Goal: Information Seeking & Learning: Find contact information

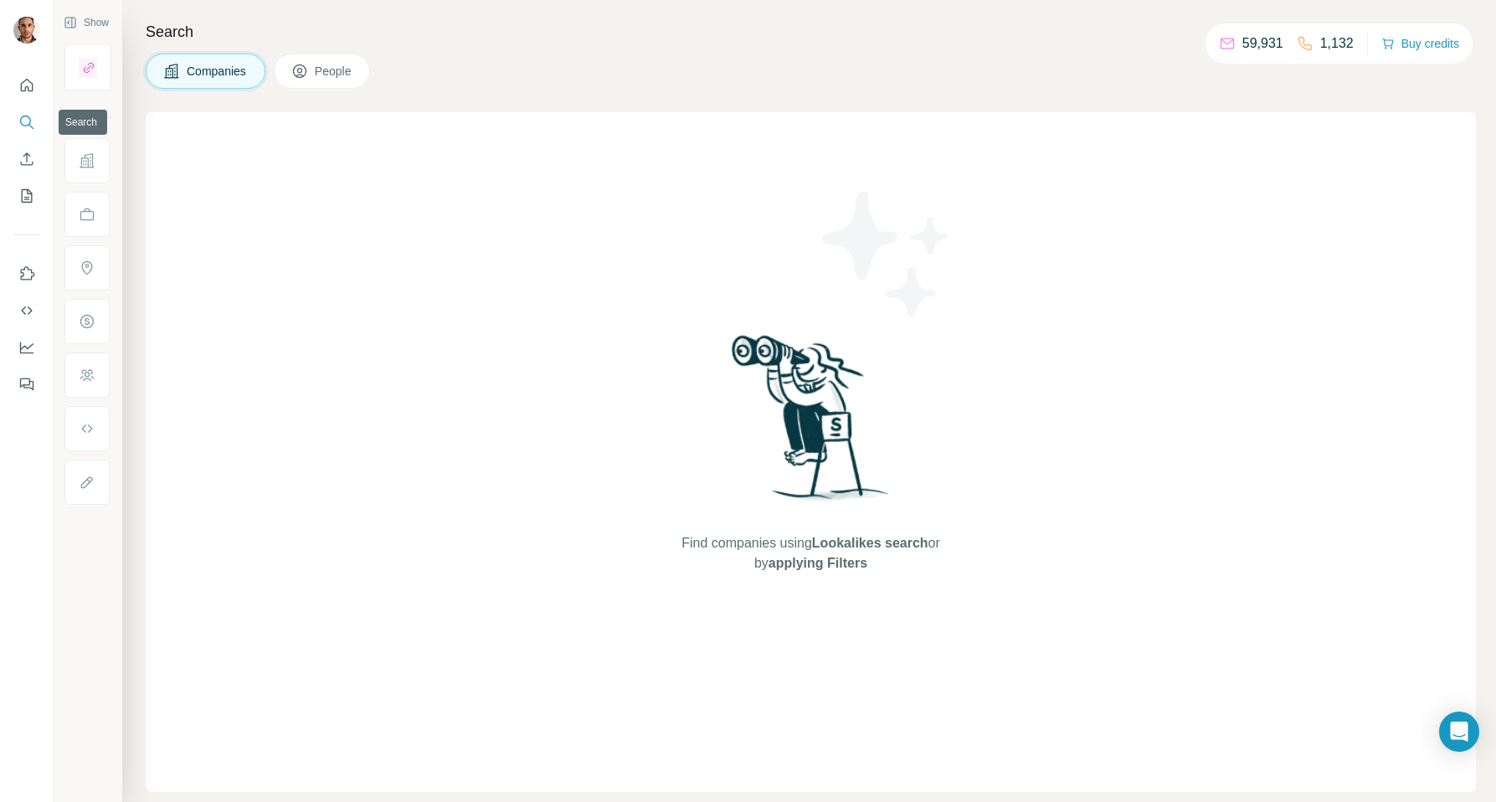
click at [24, 116] on icon "Search" at bounding box center [26, 122] width 17 height 17
click at [30, 125] on icon "Search" at bounding box center [26, 122] width 17 height 17
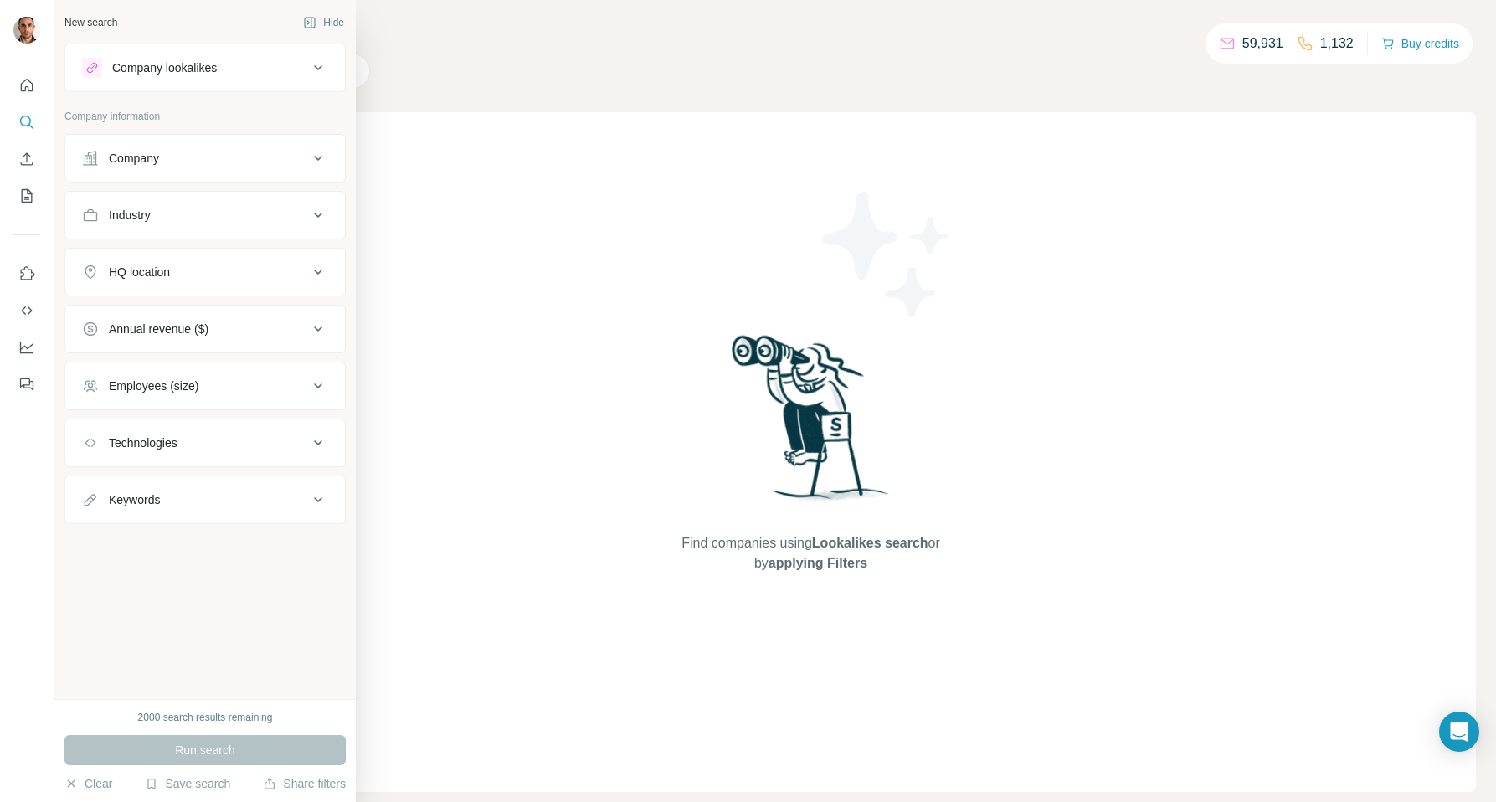
click at [196, 158] on div "Company" at bounding box center [195, 158] width 226 height 17
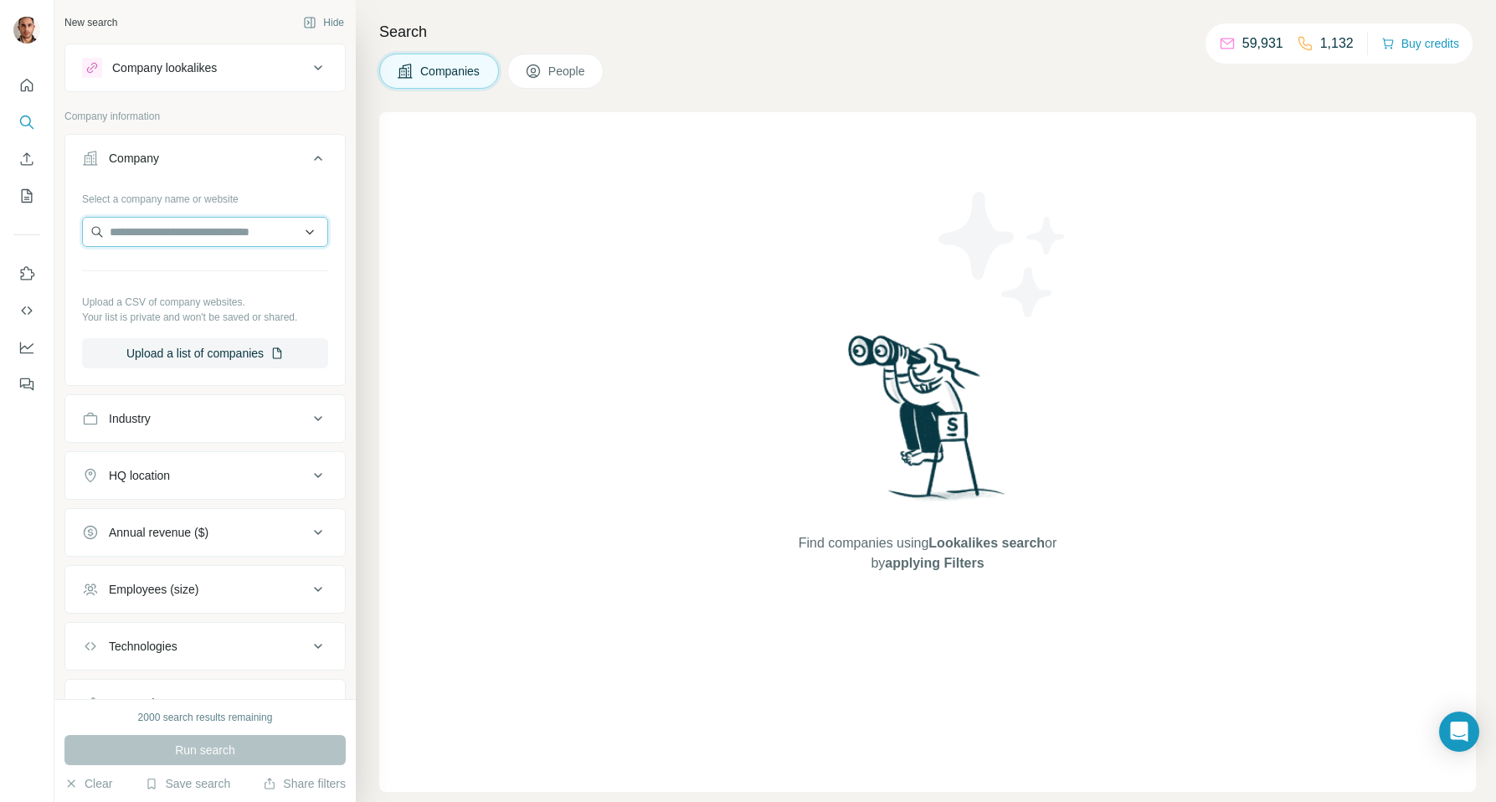
click at [309, 235] on input "text" at bounding box center [205, 232] width 246 height 30
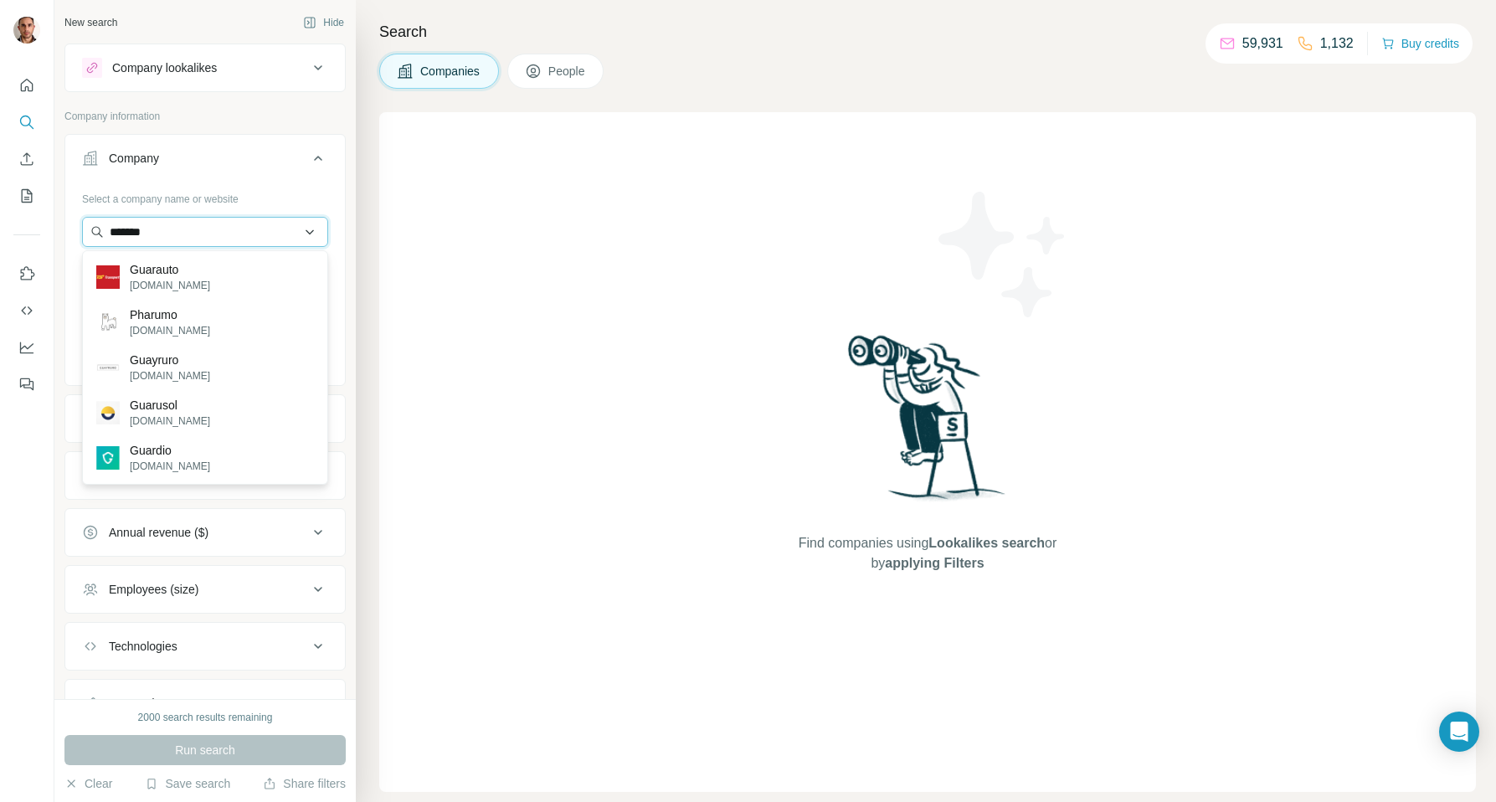
paste input "**********"
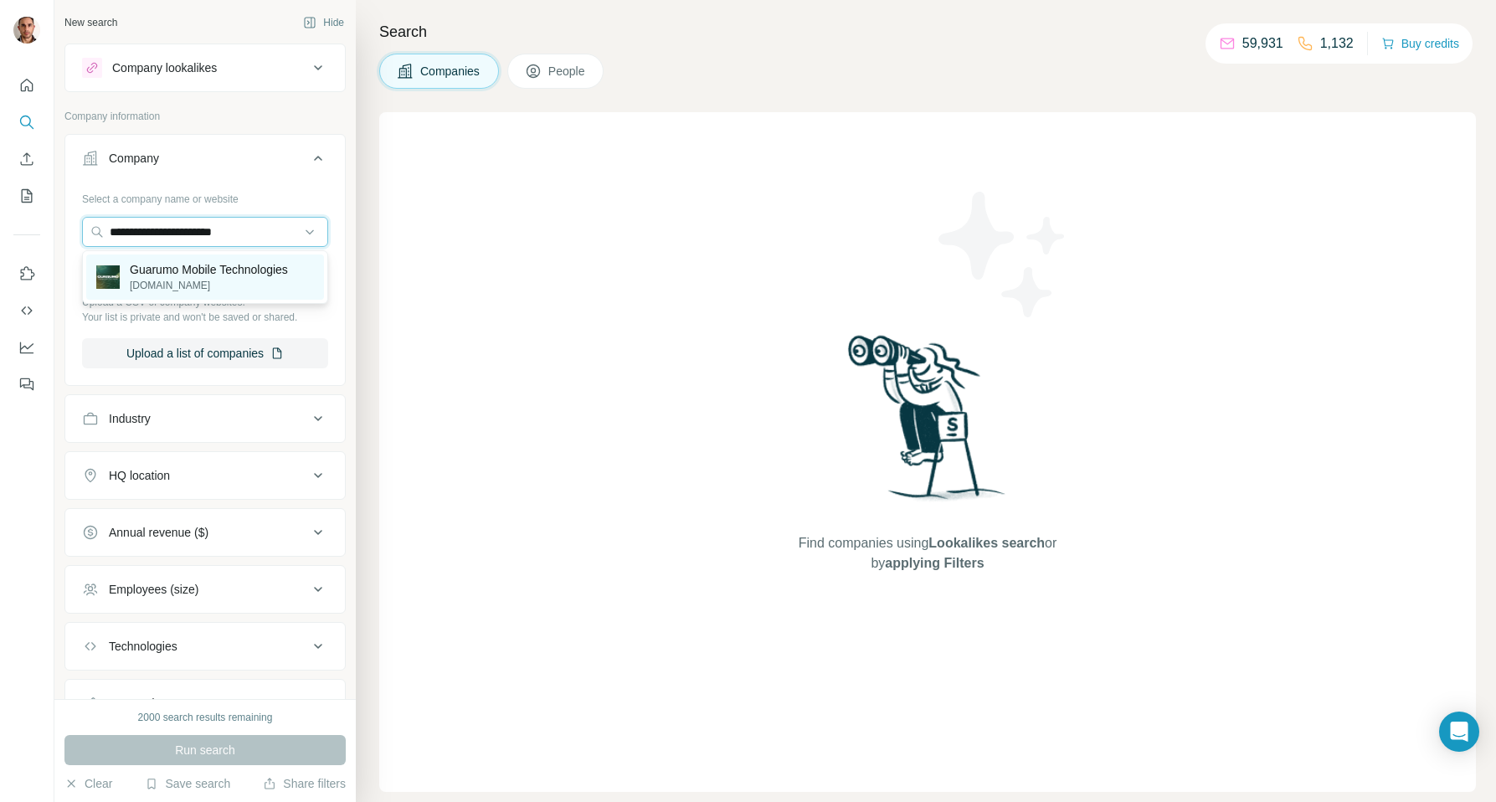
type input "**********"
click at [235, 270] on p "Guarumo Mobile Technologies" at bounding box center [209, 269] width 158 height 17
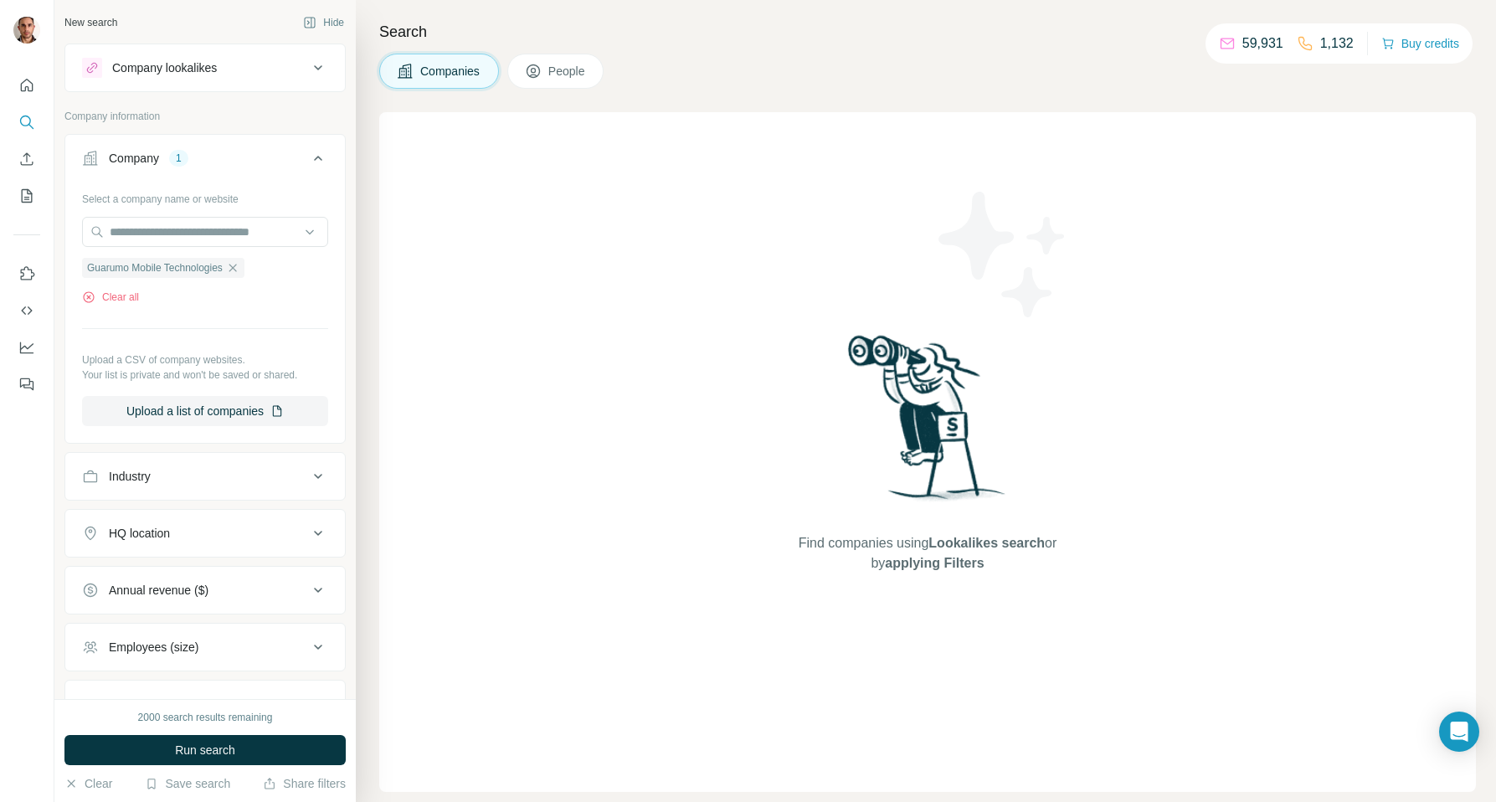
scroll to position [48, 0]
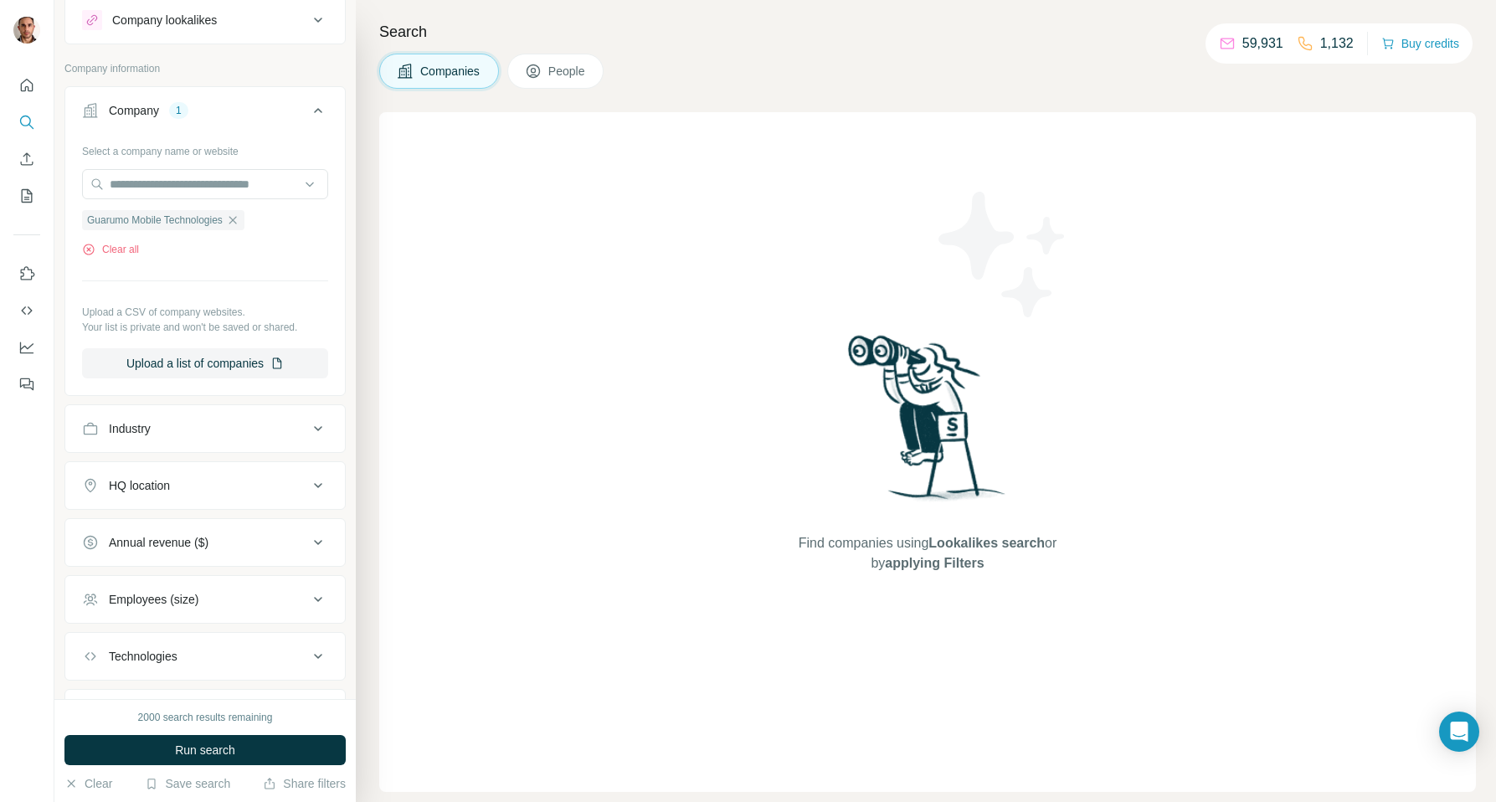
click at [313, 486] on icon at bounding box center [318, 485] width 20 height 20
click at [238, 531] on input "text" at bounding box center [205, 527] width 246 height 30
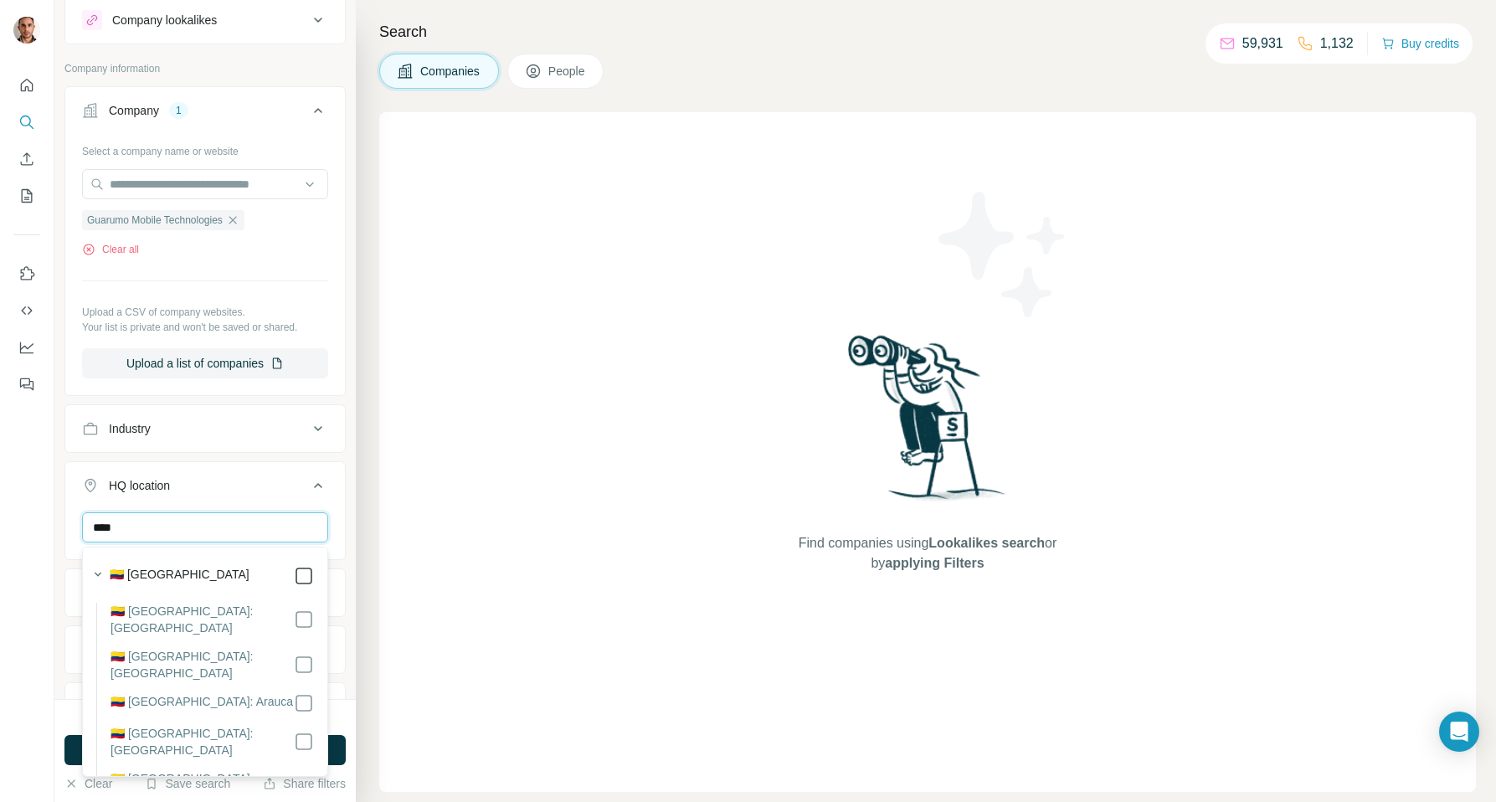
type input "****"
click at [37, 568] on div at bounding box center [27, 401] width 54 height 802
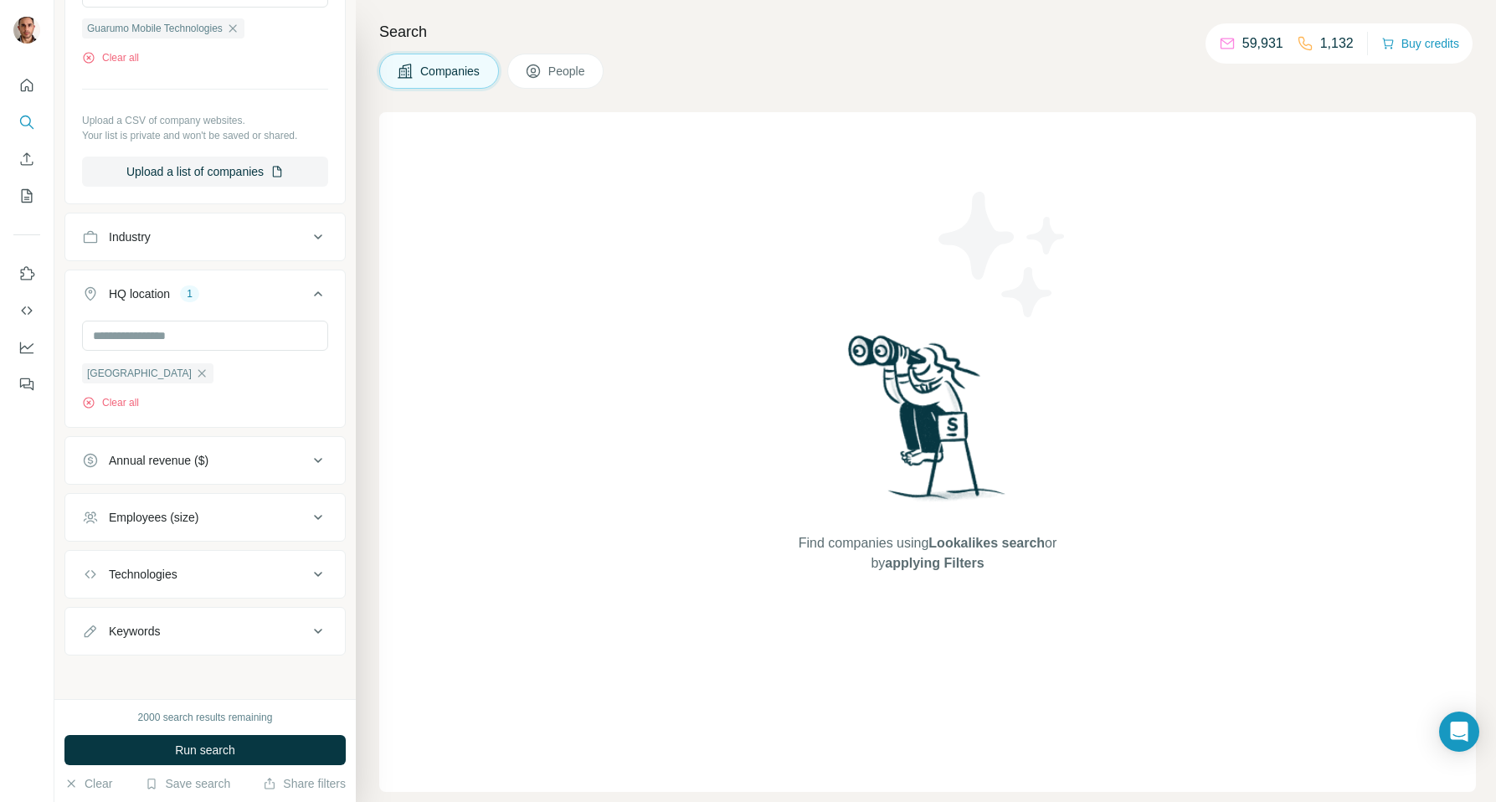
scroll to position [244, 0]
click at [214, 758] on button "Run search" at bounding box center [204, 750] width 281 height 30
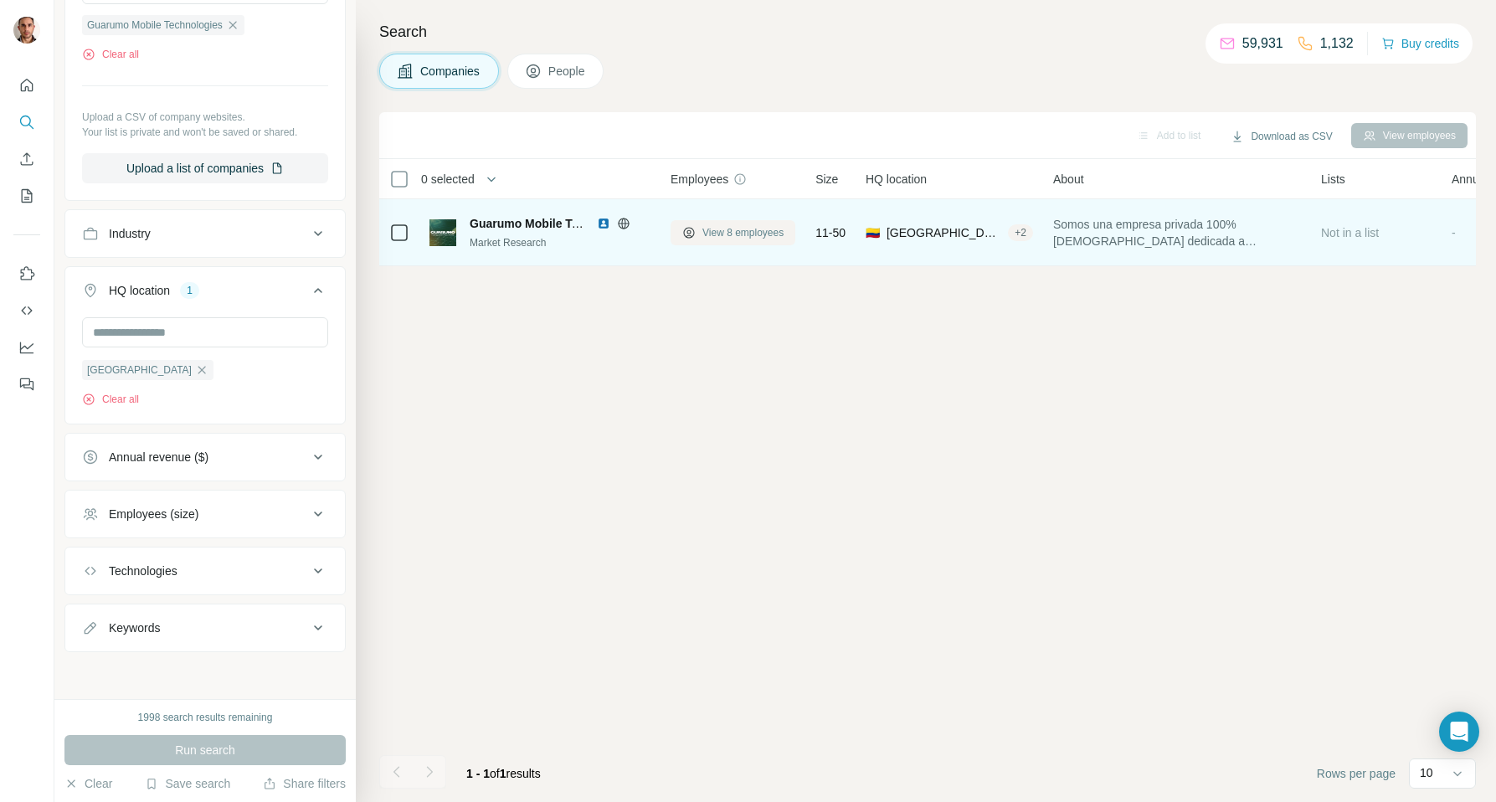
click at [747, 233] on span "View 8 employees" at bounding box center [742, 232] width 81 height 15
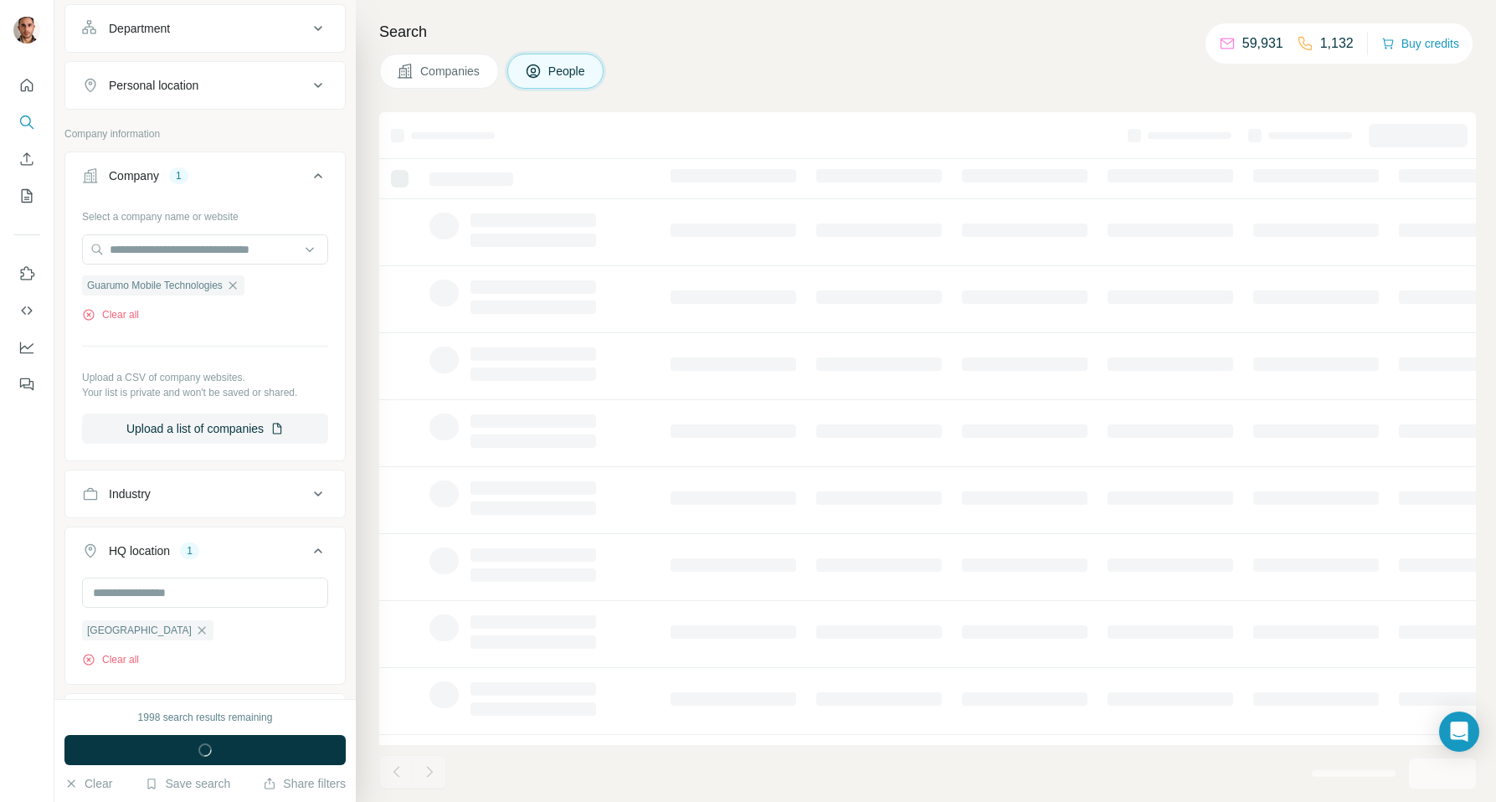
scroll to position [505, 0]
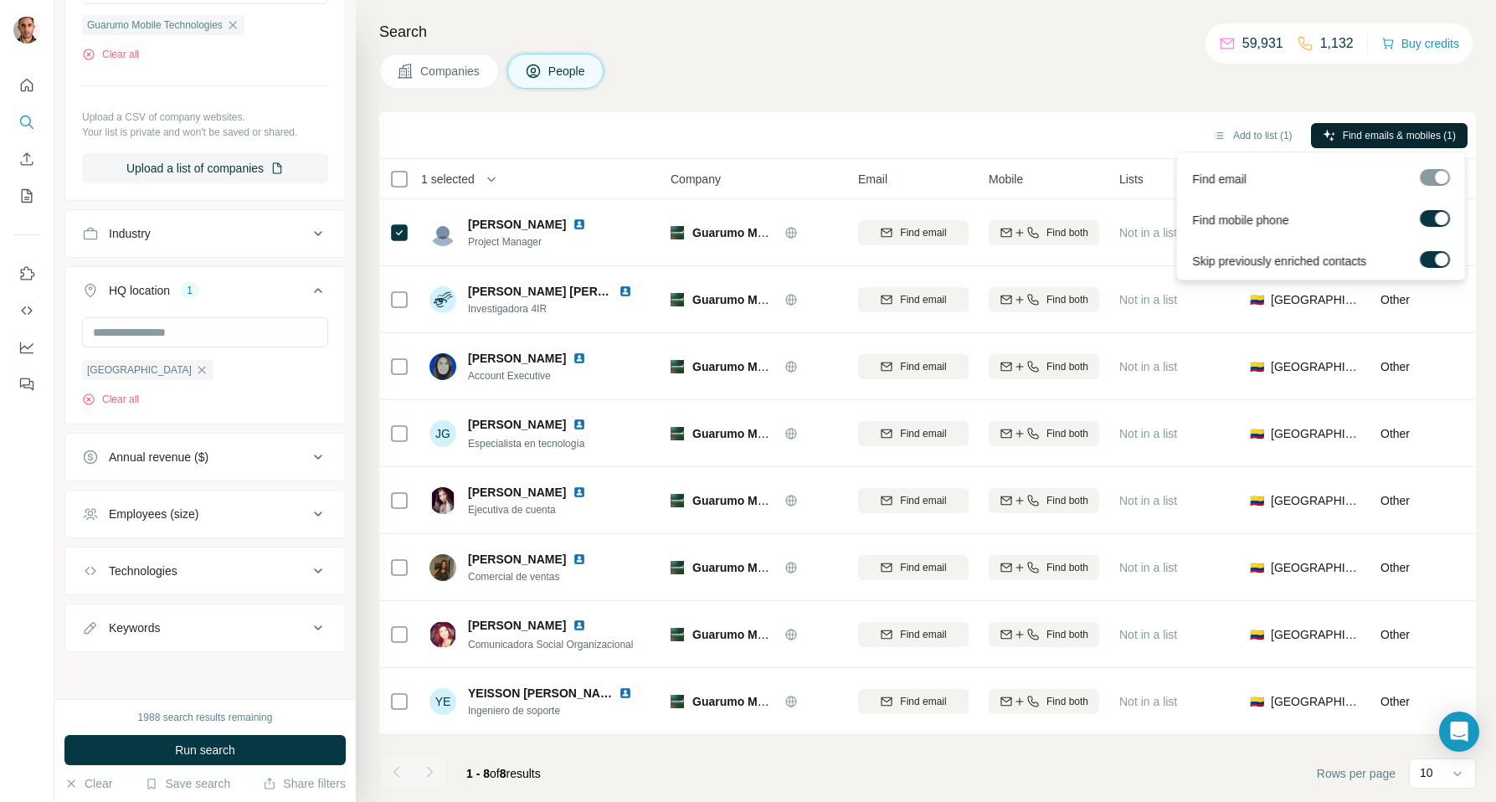
click at [1362, 129] on span "Find emails & mobiles (1)" at bounding box center [1398, 135] width 113 height 15
click at [1094, 92] on div "Search Companies People Add to list (1) Find emails & mobiles (1) 1 selected Pe…" at bounding box center [926, 401] width 1140 height 802
